Goal: Check status: Check status

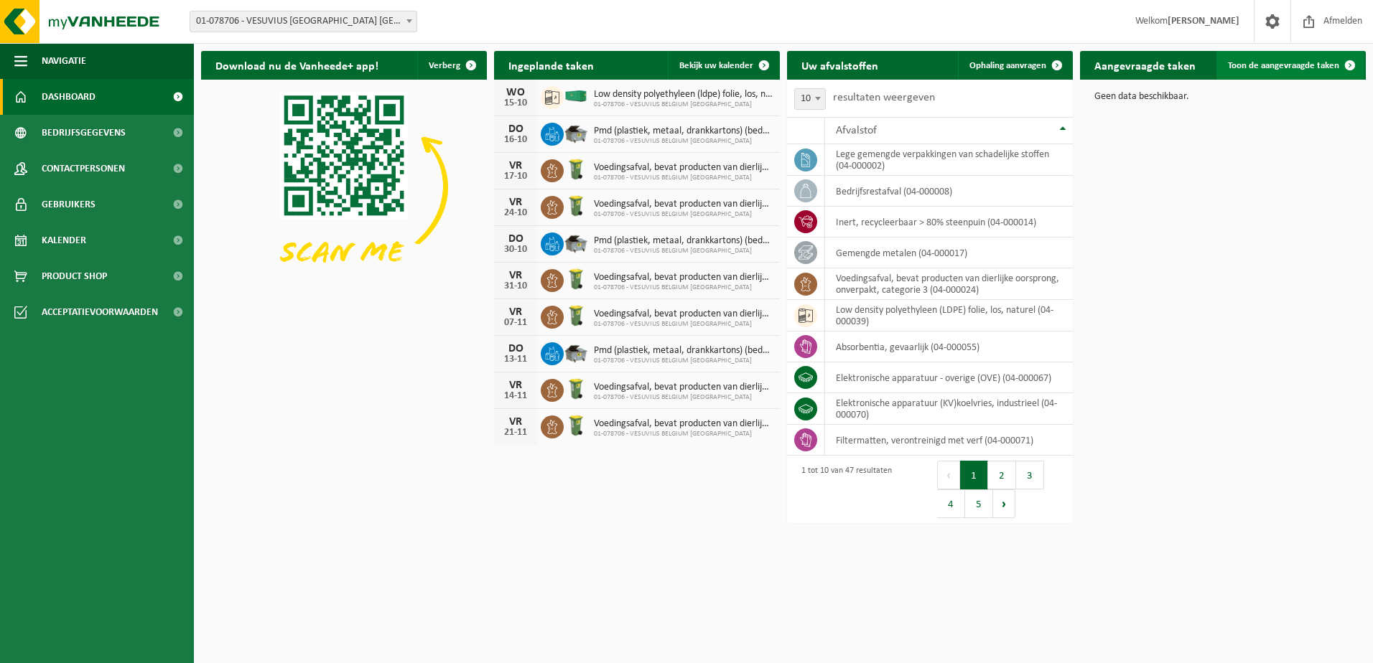
click at [1280, 64] on span "Toon de aangevraagde taken" at bounding box center [1283, 65] width 111 height 9
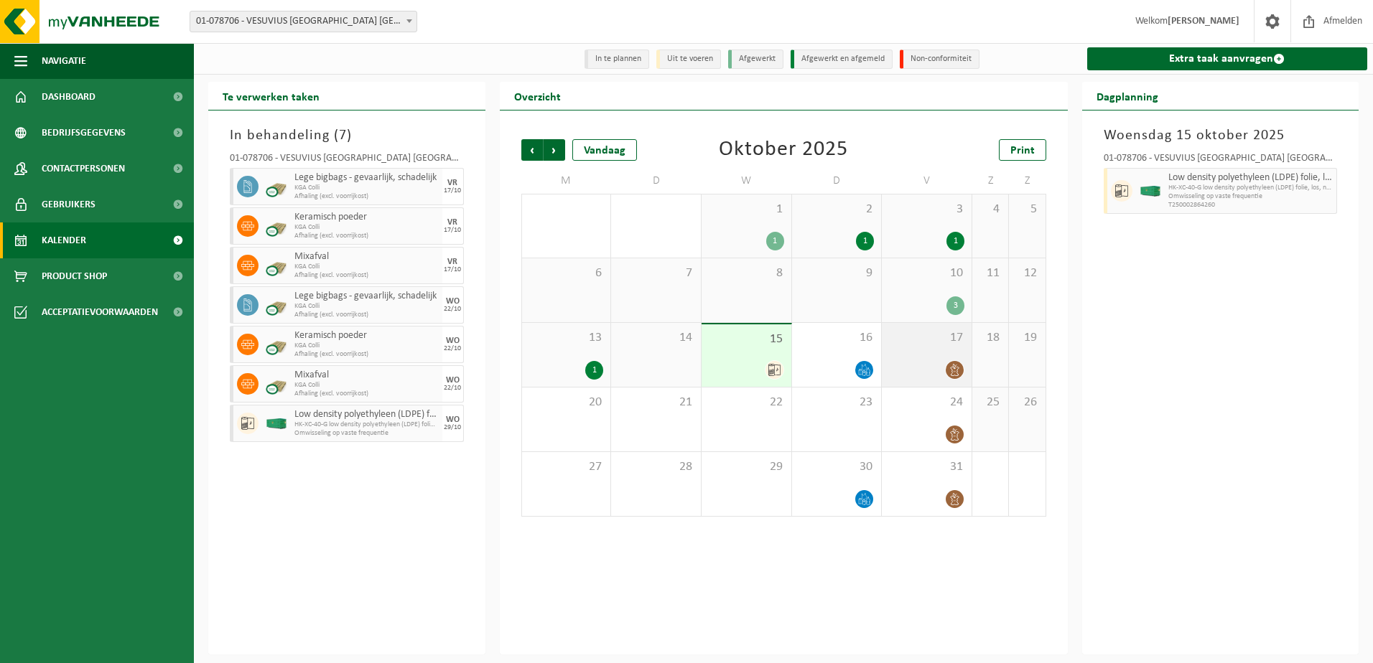
click at [917, 350] on div "17" at bounding box center [927, 355] width 90 height 64
click at [771, 366] on icon at bounding box center [774, 370] width 12 height 12
click at [824, 590] on div "Vorige Volgende Vandaag [DATE] Print M D W D V Z Z 29 30 1 1 2 1 3 1 4 5 6 7 8 …" at bounding box center [784, 383] width 568 height 544
click at [404, 515] on div "In behandeling ( 7 ) 01-078706 - VESUVIUS [GEOGRAPHIC_DATA] NV - [GEOGRAPHIC_DA…" at bounding box center [346, 383] width 277 height 544
click at [1333, 18] on span "Afmelden" at bounding box center [1343, 21] width 46 height 42
